Goal: Task Accomplishment & Management: Use online tool/utility

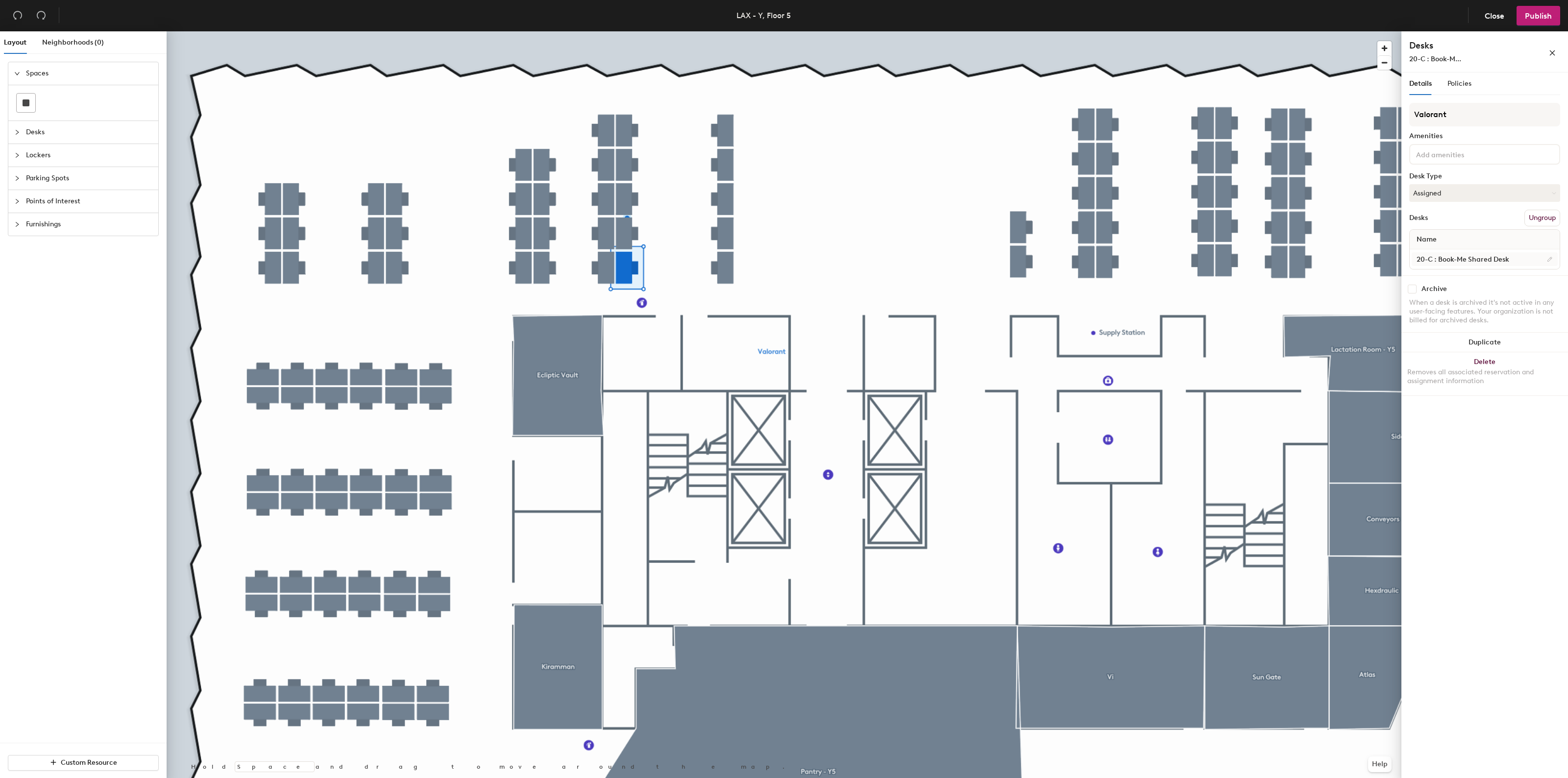
click at [1525, 259] on input "20-C : Book-Me Shared Desk" at bounding box center [1485, 259] width 146 height 13
click at [1518, 258] on input "20-C : Book-Me Shared Desk" at bounding box center [1485, 259] width 146 height 13
type input "20-C"
click at [1541, 10] on button "Publish" at bounding box center [1538, 15] width 44 height 20
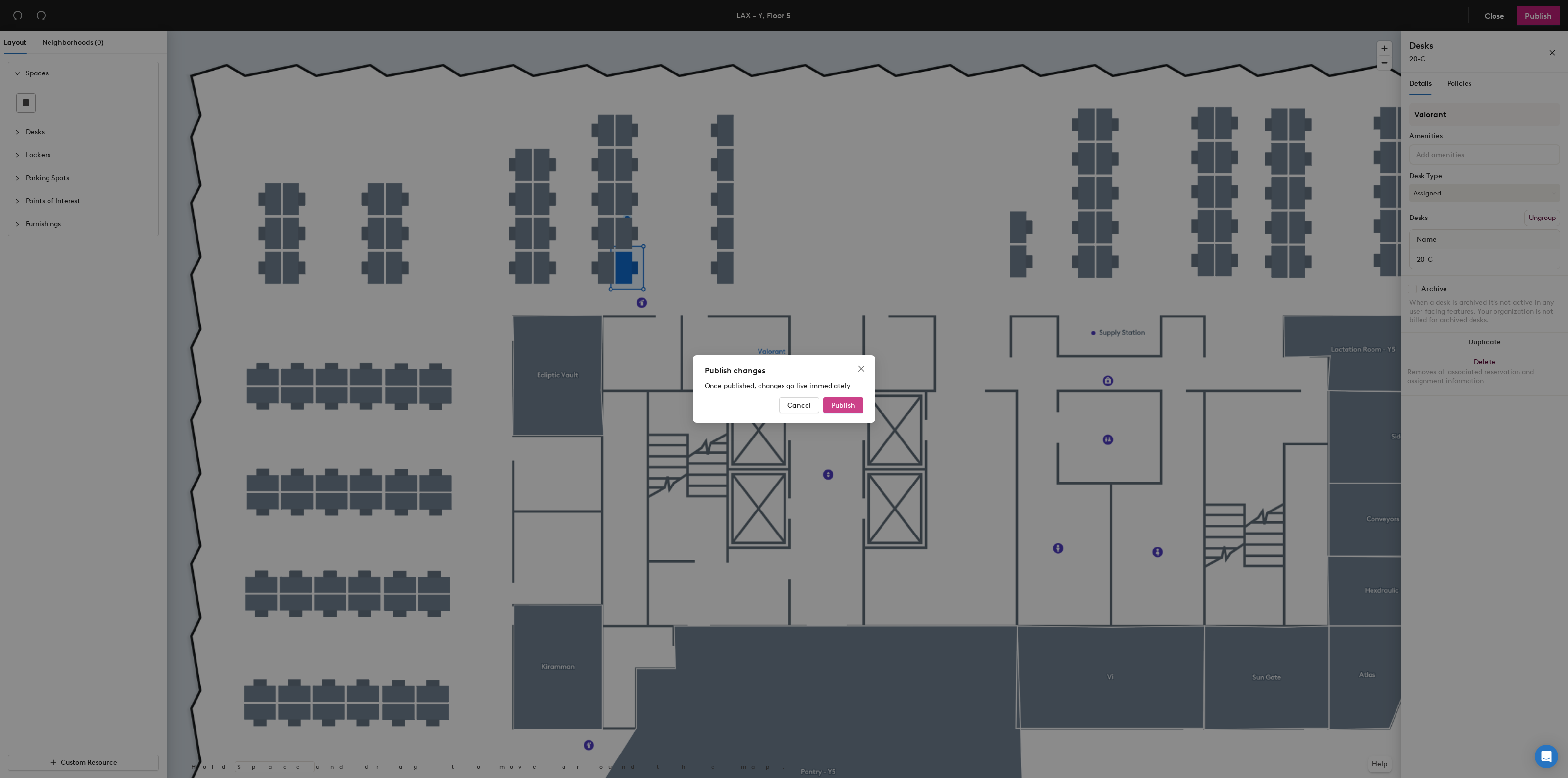
click at [845, 412] on button "Publish" at bounding box center [843, 406] width 40 height 16
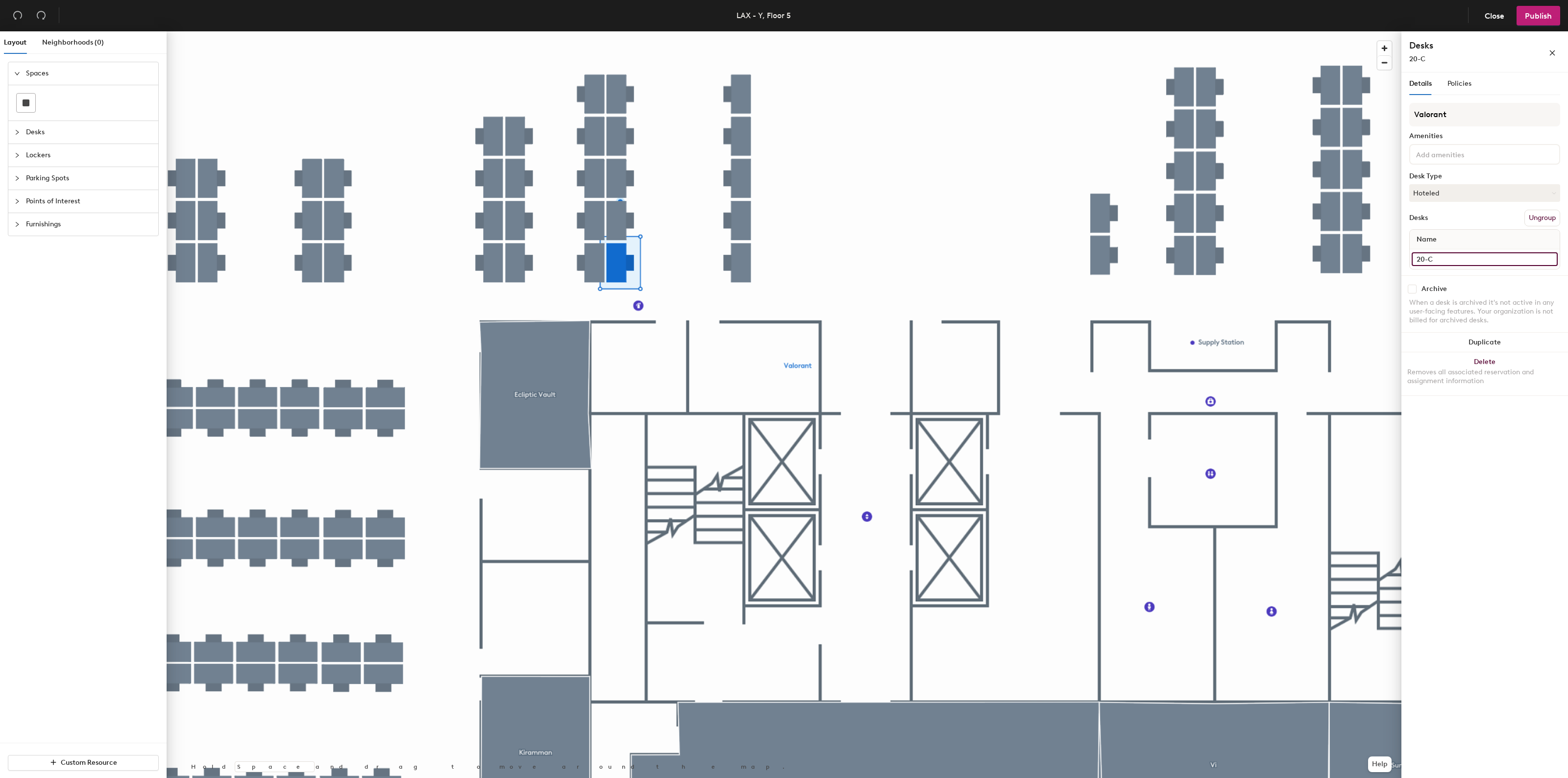
click at [1490, 252] on input "20-C" at bounding box center [1485, 259] width 146 height 13
click at [1484, 255] on input "20-C" at bounding box center [1485, 259] width 146 height 13
type input "20-C : Shared desk"
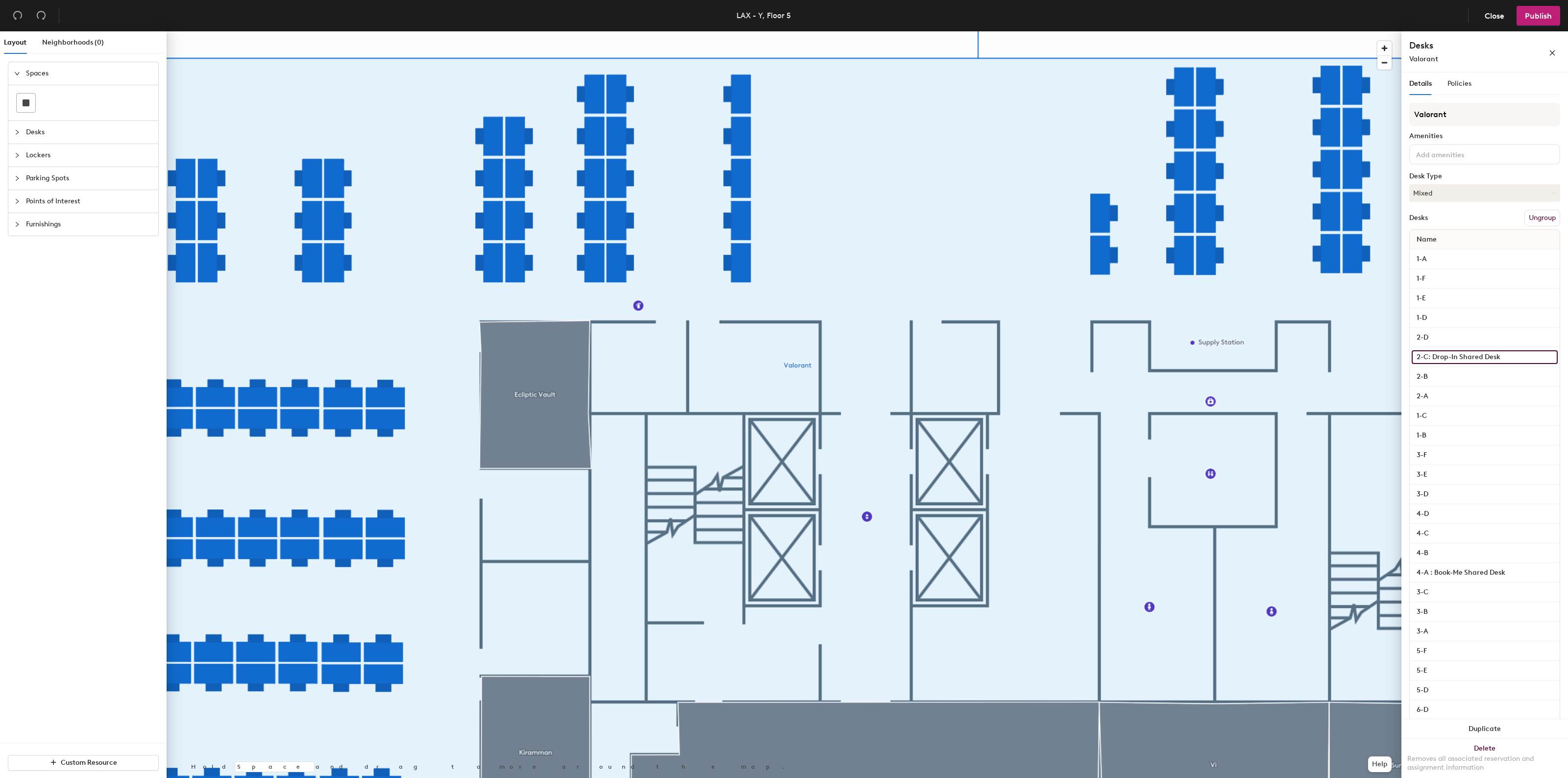
click at [1495, 352] on input "2-C: Drop-In Shared Desk" at bounding box center [1485, 356] width 146 height 13
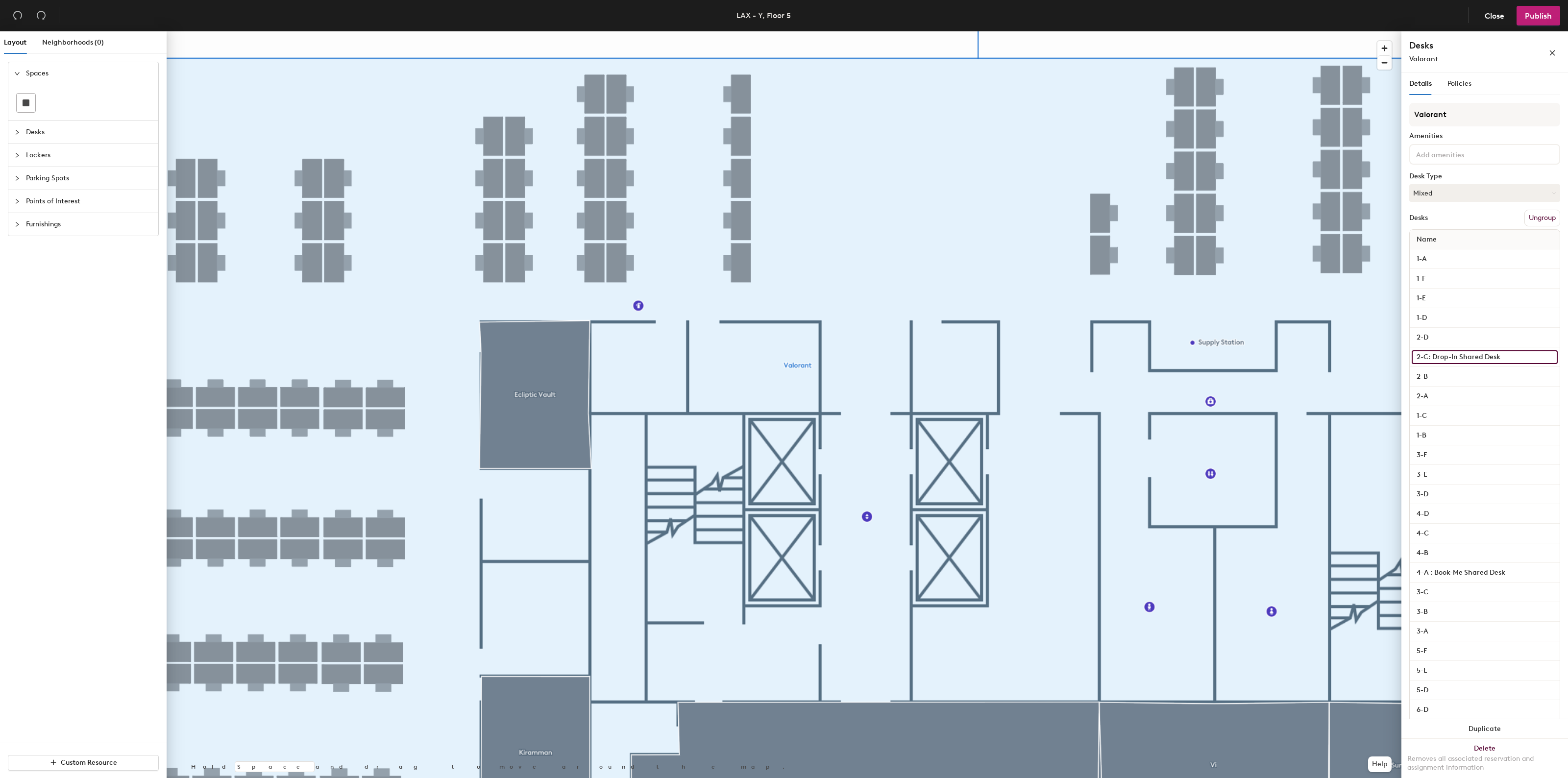
click at [1501, 356] on input "2-C: Drop-In Shared Desk" at bounding box center [1485, 356] width 146 height 13
drag, startPoint x: 1507, startPoint y: 358, endPoint x: 1429, endPoint y: 366, distance: 78.4
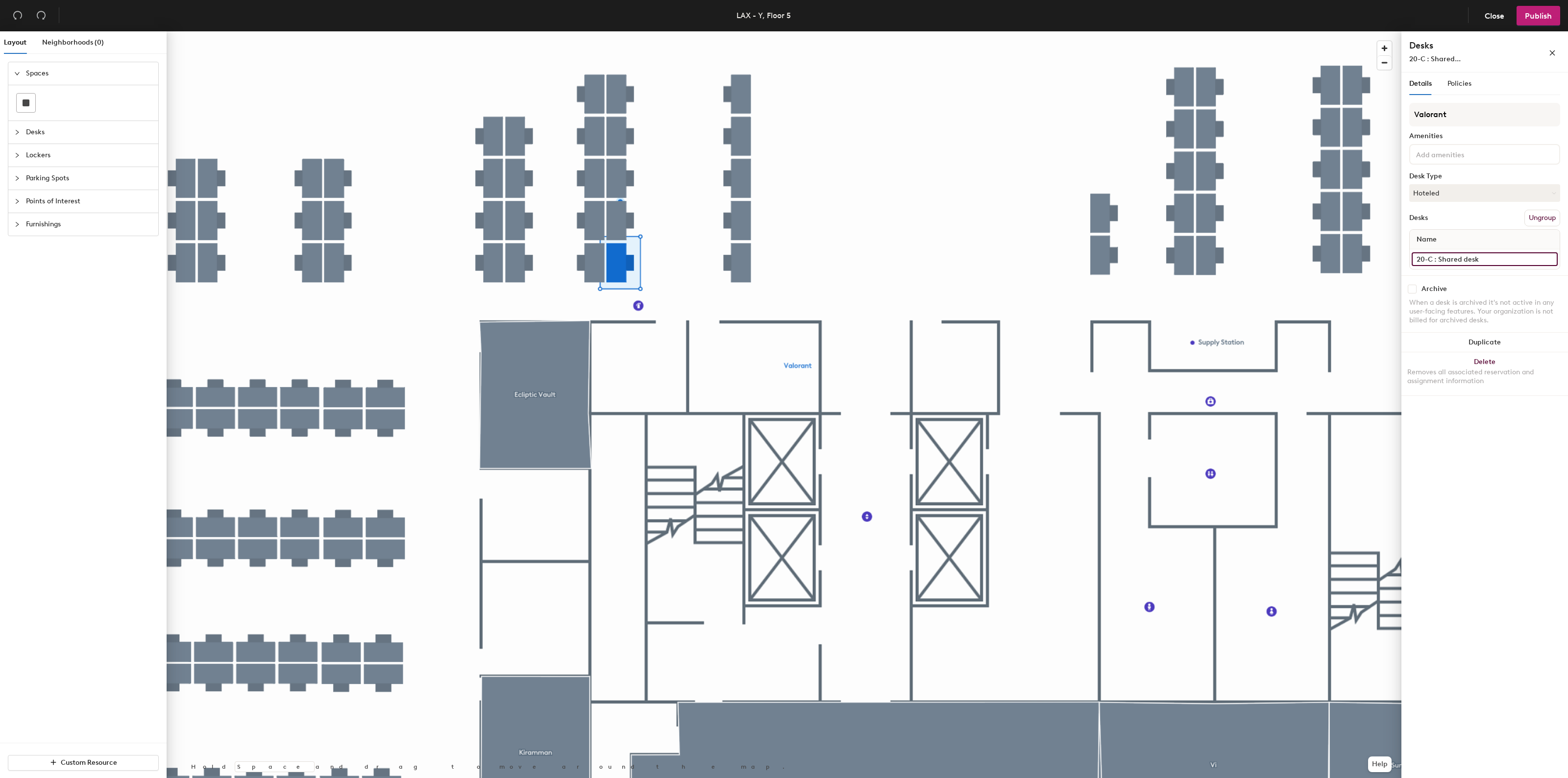
click at [1502, 258] on input "20-C : Shared desk" at bounding box center [1485, 259] width 146 height 13
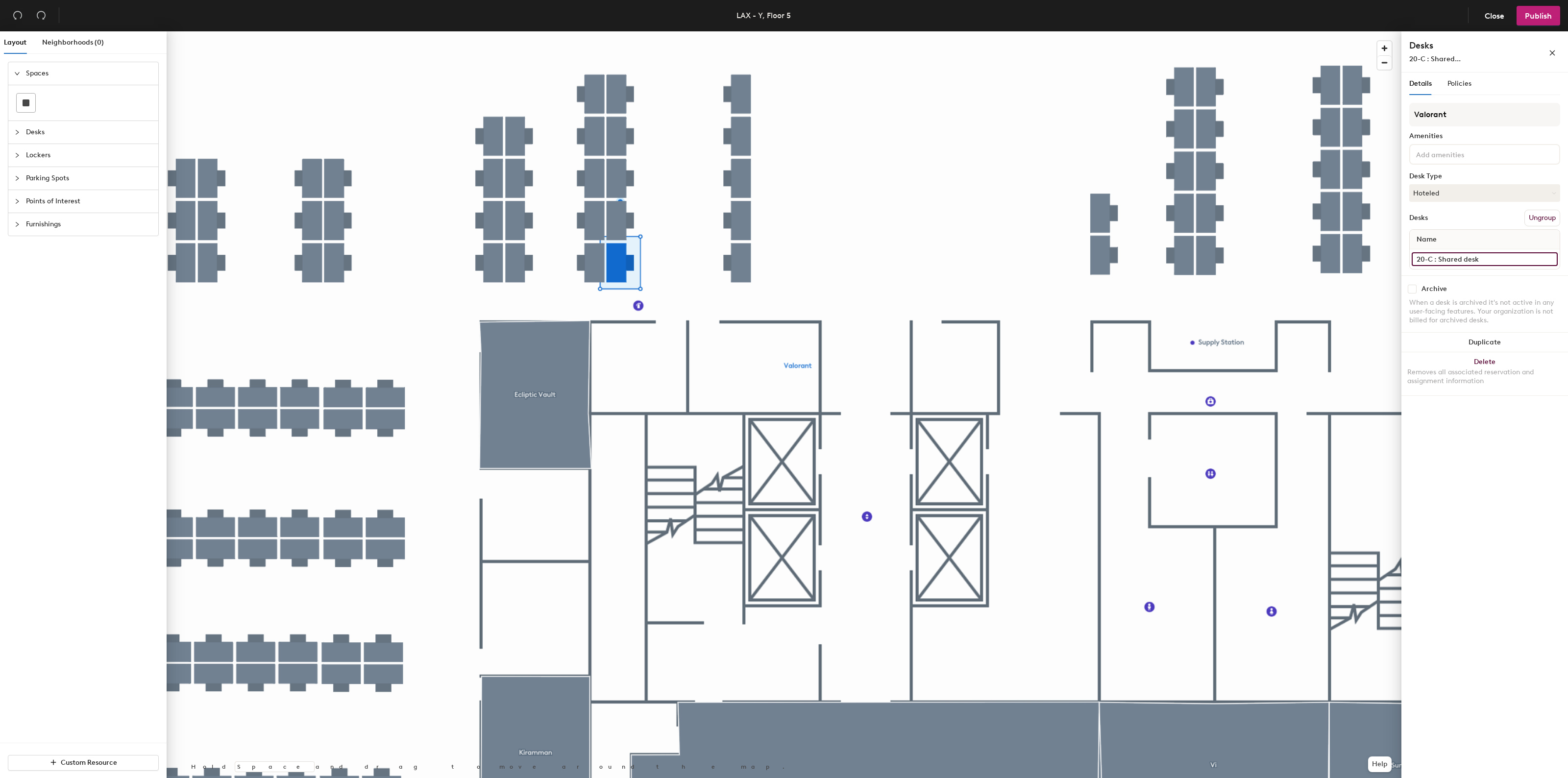
click at [1507, 256] on input "20-C : Shared desk" at bounding box center [1485, 259] width 146 height 13
drag, startPoint x: 1434, startPoint y: 258, endPoint x: 1499, endPoint y: 261, distance: 65.1
click at [1499, 261] on input "20-C : Shared desk" at bounding box center [1485, 259] width 146 height 13
paste input "Drop-In Shared D"
click at [1414, 262] on input "Drop-In Shared Desk" at bounding box center [1485, 259] width 146 height 13
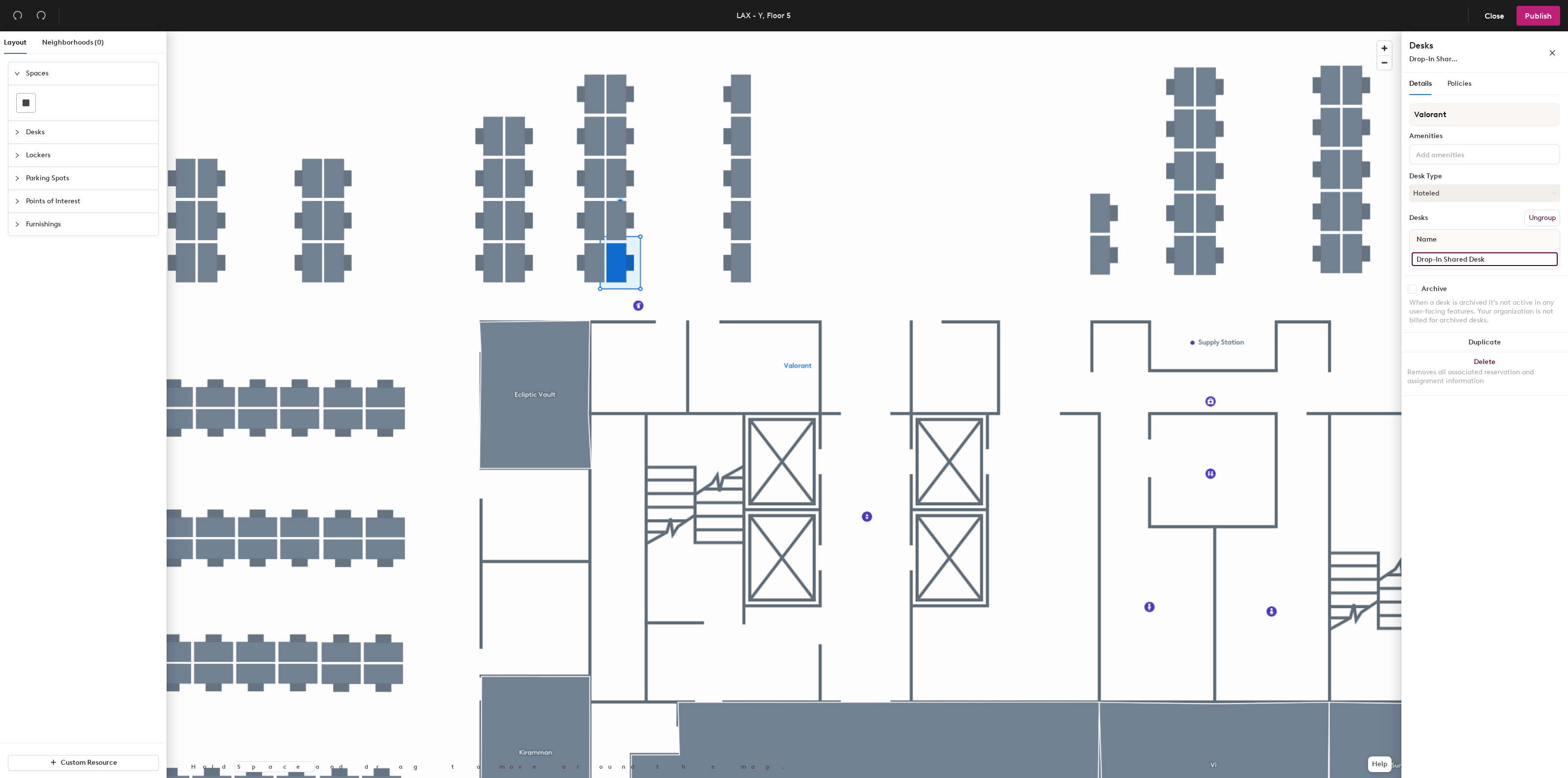
click at [1413, 254] on input "Drop-In Shared Desk" at bounding box center [1485, 259] width 146 height 13
type input "20-C : Drop-In Shared Desk"
click at [1531, 12] on span "Publish" at bounding box center [1538, 16] width 27 height 10
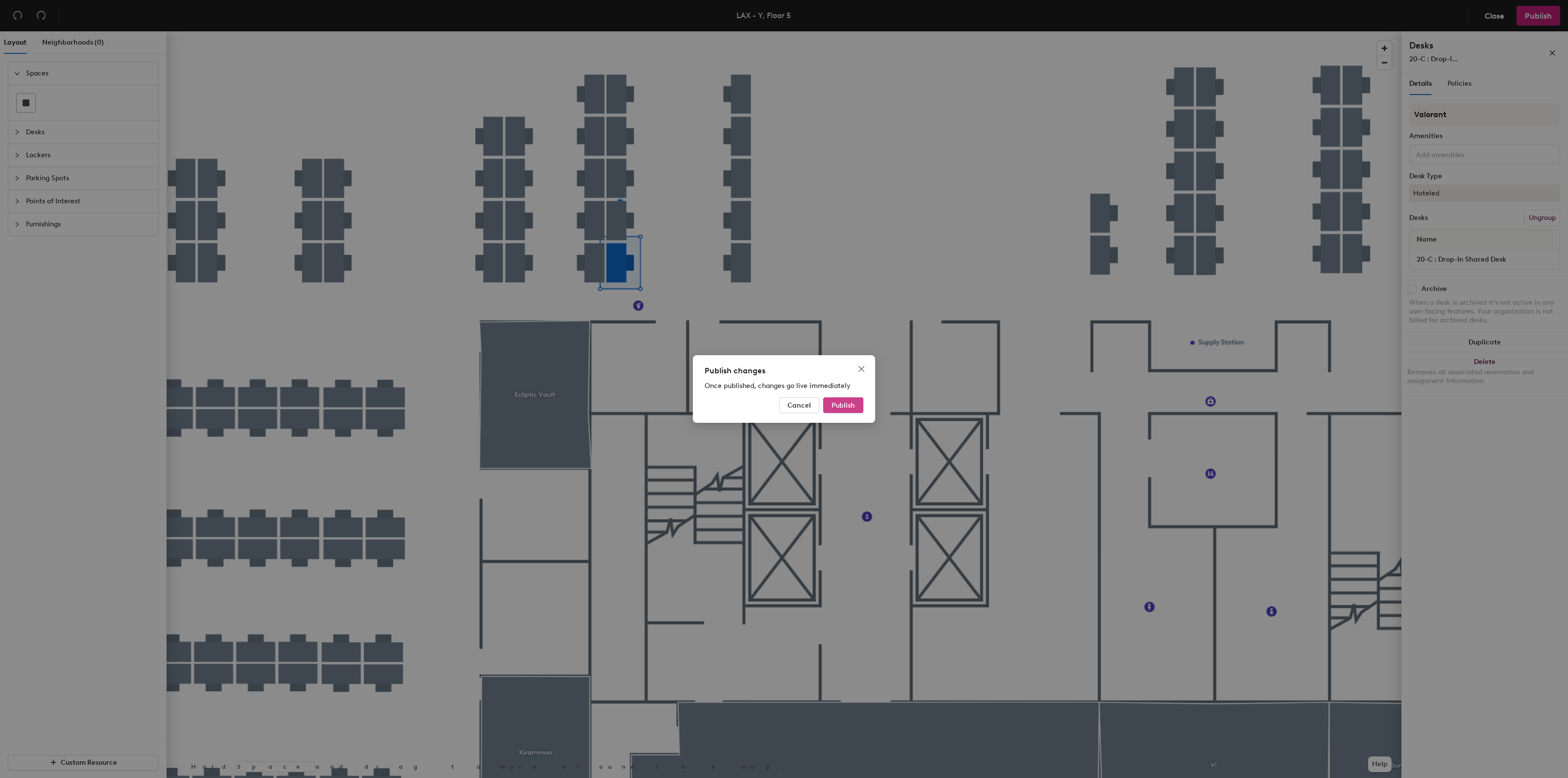
click at [856, 406] on button "Publish" at bounding box center [843, 406] width 40 height 16
